Goal: Transaction & Acquisition: Download file/media

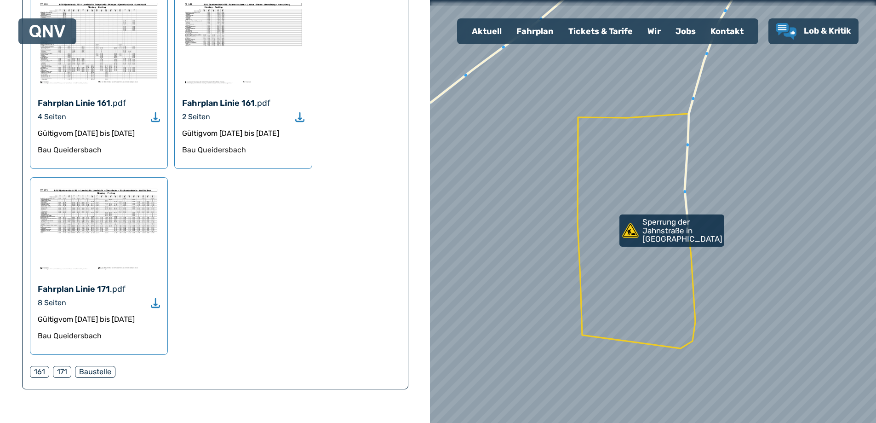
scroll to position [230, 0]
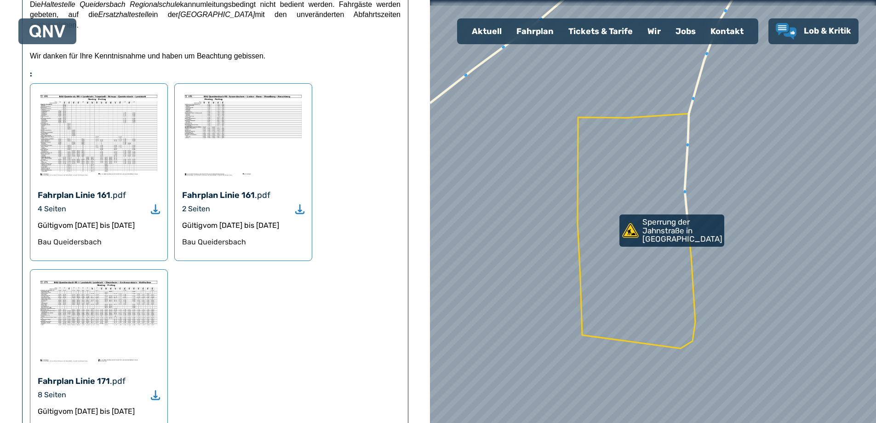
click at [114, 138] on img at bounding box center [99, 134] width 122 height 87
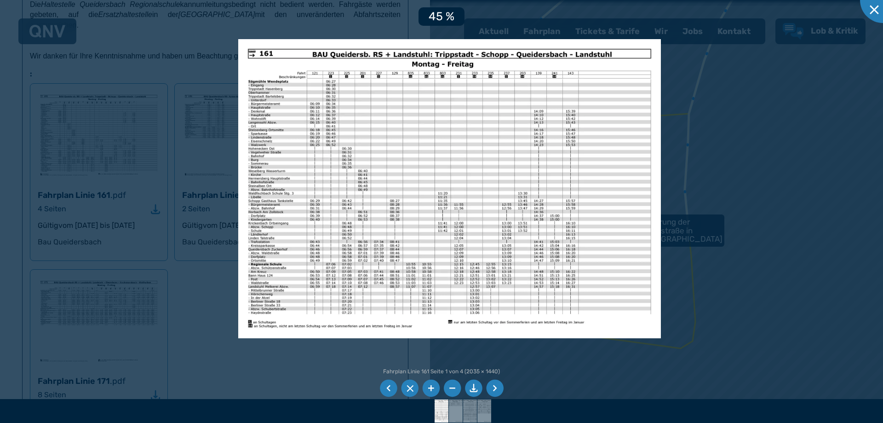
click at [501, 390] on li at bounding box center [494, 388] width 17 height 17
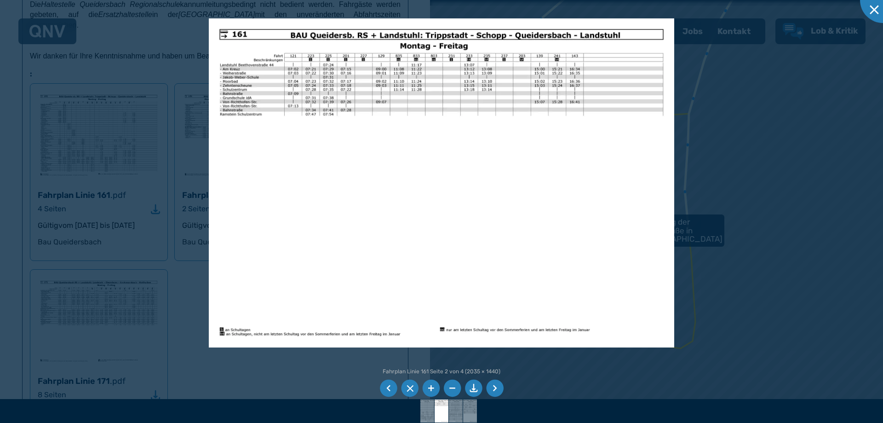
drag, startPoint x: 494, startPoint y: 389, endPoint x: 496, endPoint y: 383, distance: 6.3
click at [495, 389] on li at bounding box center [494, 388] width 17 height 17
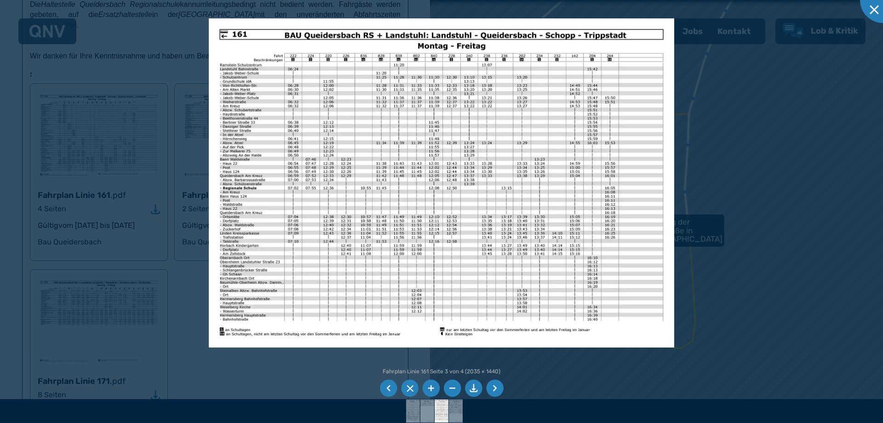
click at [497, 389] on li at bounding box center [494, 388] width 17 height 17
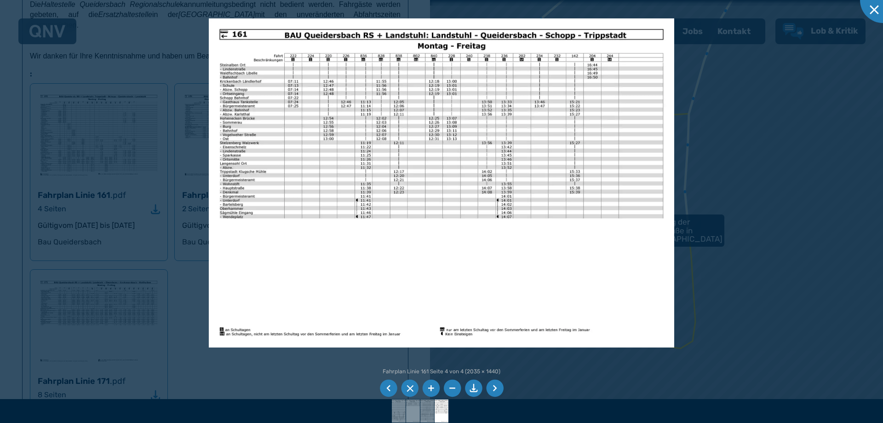
click at [387, 388] on li at bounding box center [388, 388] width 17 height 17
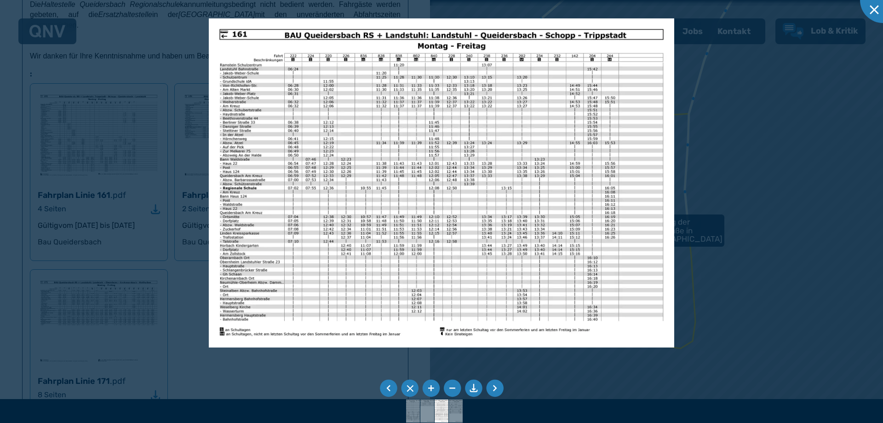
click at [387, 388] on li at bounding box center [388, 388] width 17 height 17
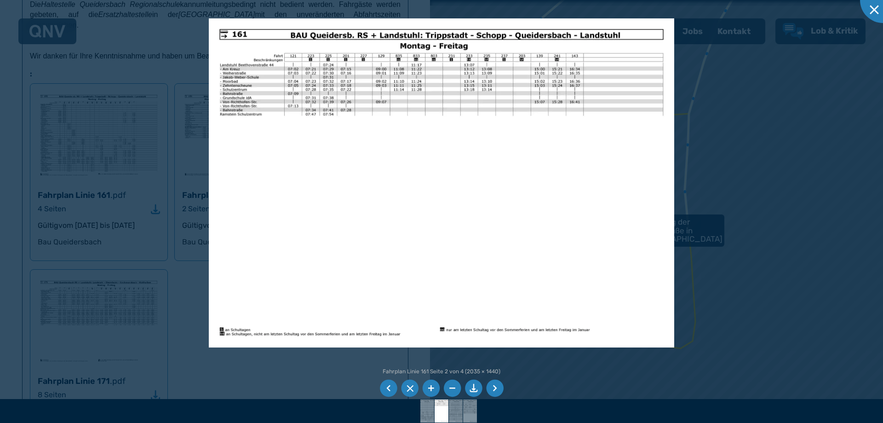
click at [387, 388] on li at bounding box center [388, 388] width 17 height 17
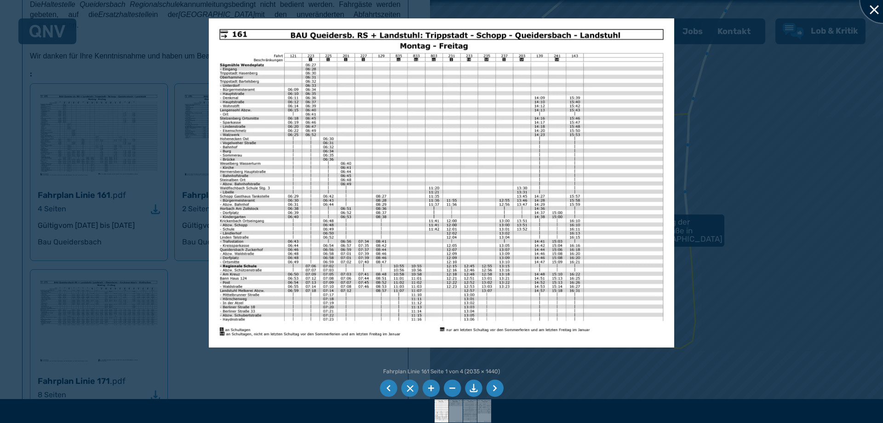
click at [876, 7] on div at bounding box center [883, 0] width 46 height 46
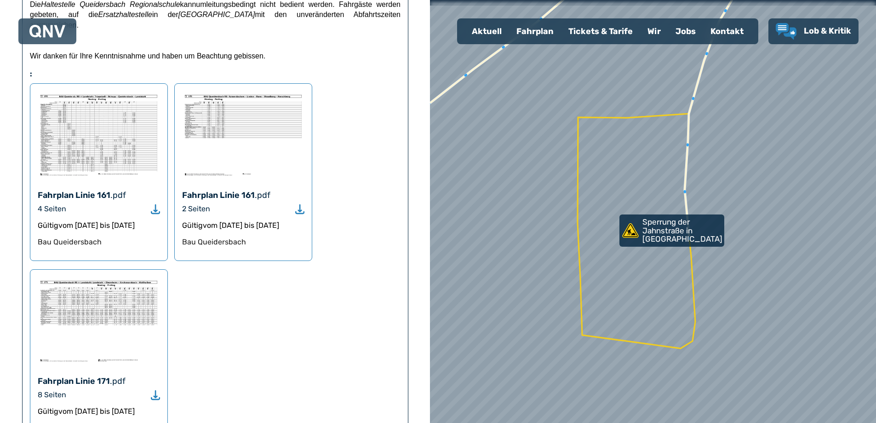
click at [302, 204] on icon "Herunterladen" at bounding box center [299, 209] width 9 height 11
click at [301, 204] on use "Herunterladen" at bounding box center [299, 209] width 9 height 10
